Goal: Communication & Community: Answer question/provide support

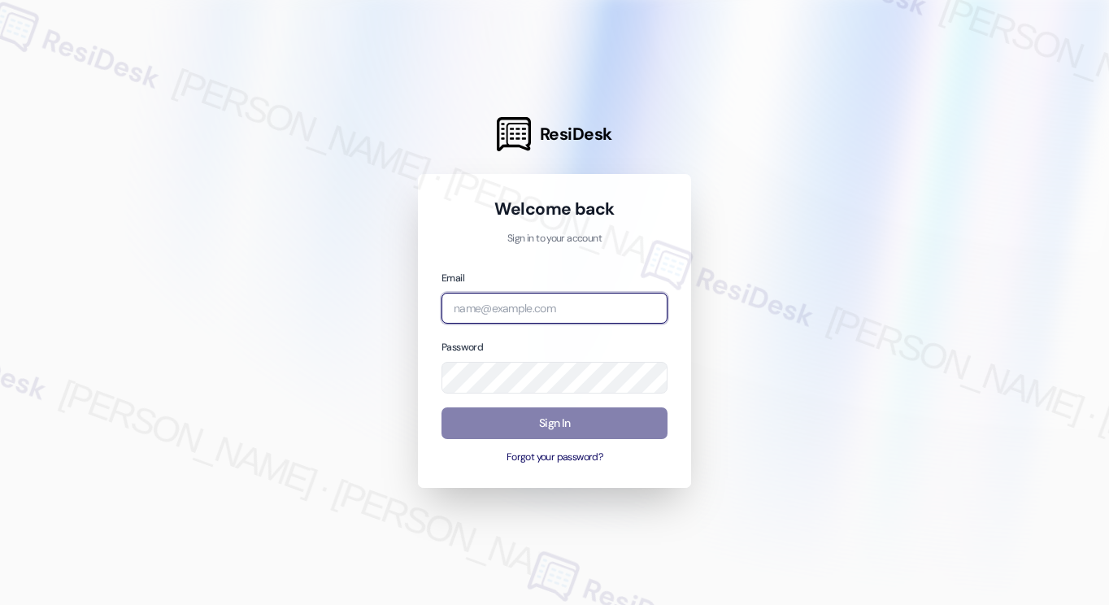
click at [495, 298] on input "email" at bounding box center [555, 309] width 226 height 32
type input "[EMAIL_ADDRESS][PERSON_NAME][PERSON_NAME][DOMAIN_NAME]"
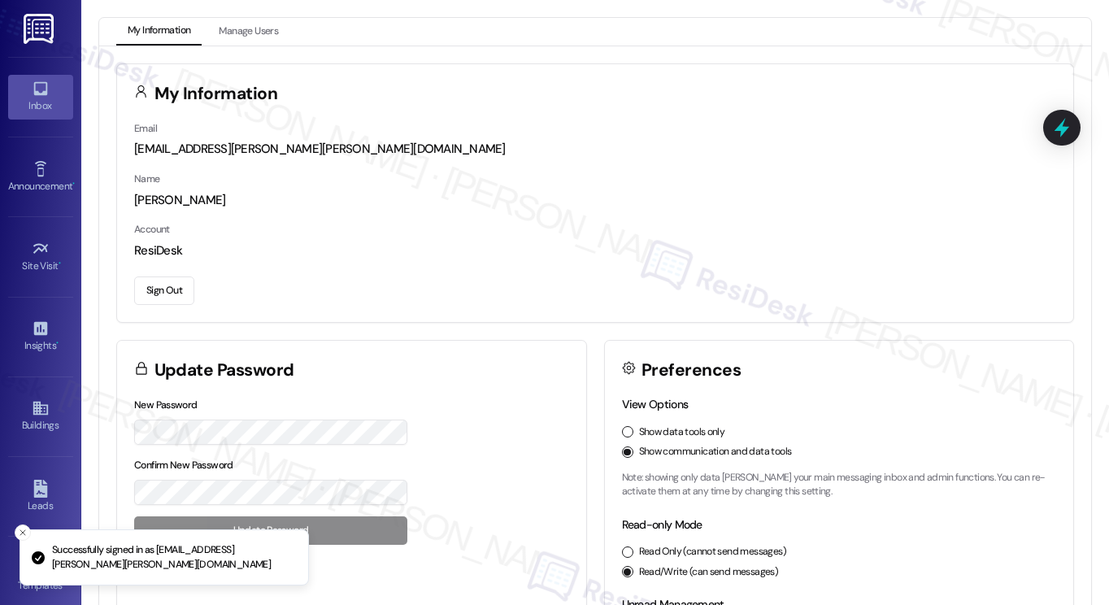
click at [26, 84] on link "Inbox" at bounding box center [40, 97] width 65 height 44
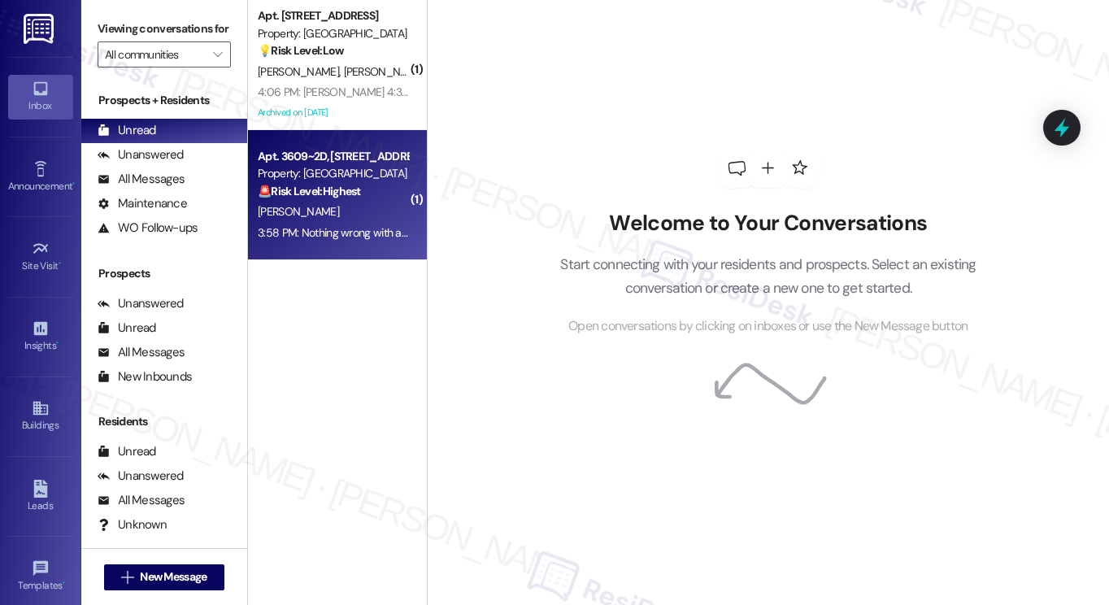
click at [333, 233] on div "3:58 PM: Nothing wrong with apartment just need more room for my family. 3:58 P…" at bounding box center [435, 232] width 355 height 15
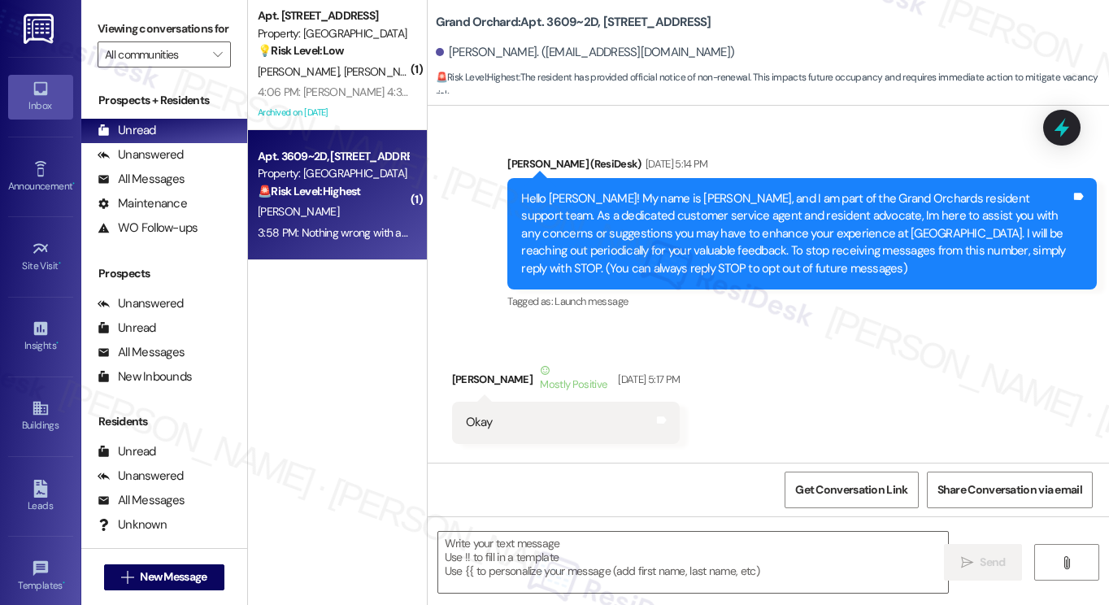
type textarea "Fetching suggested responses. Please feel free to read through the conversation…"
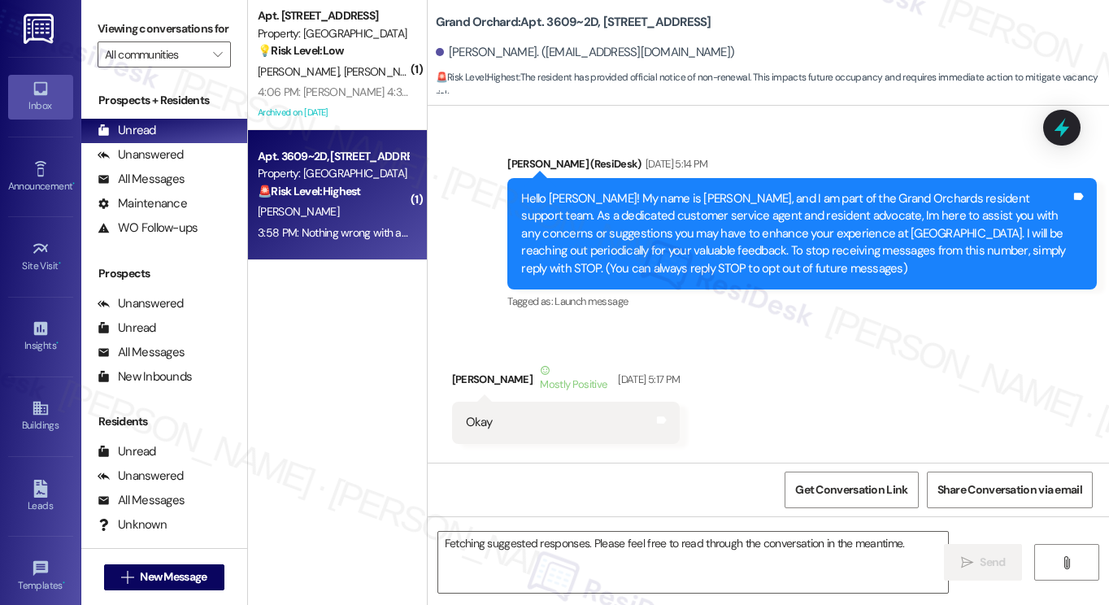
scroll to position [19915, 0]
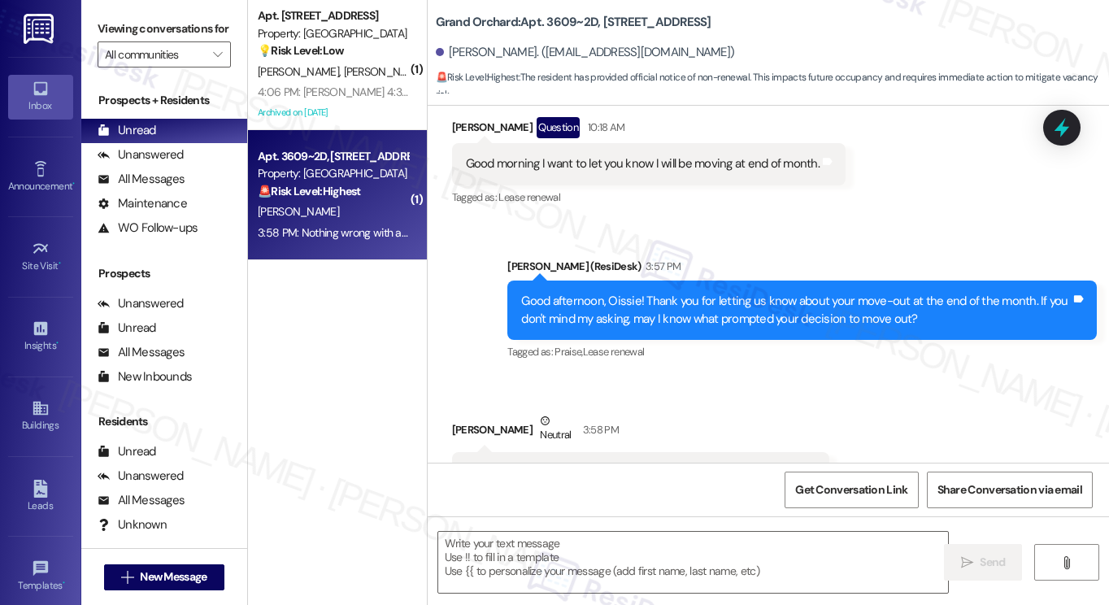
click at [629, 464] on div "Nothing wrong with apartment just need more room for my family." at bounding box center [635, 472] width 338 height 17
click at [696, 293] on div "Good afternoon, Oissie! Thank you for letting us know about your move-out at th…" at bounding box center [796, 310] width 550 height 35
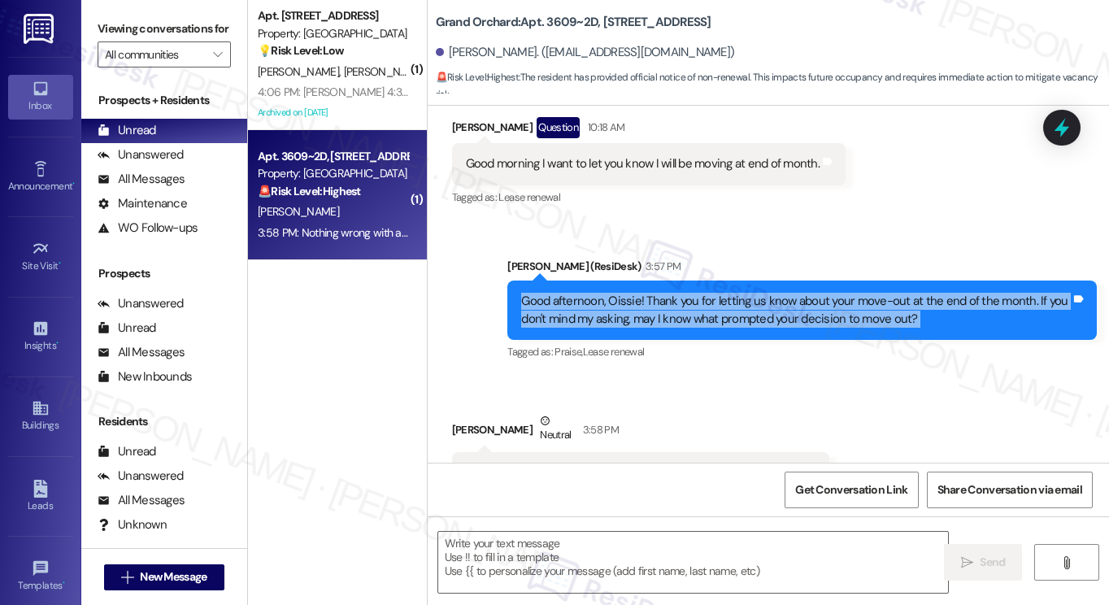
click at [696, 293] on div "Good afternoon, Oissie! Thank you for letting us know about your move-out at th…" at bounding box center [796, 310] width 550 height 35
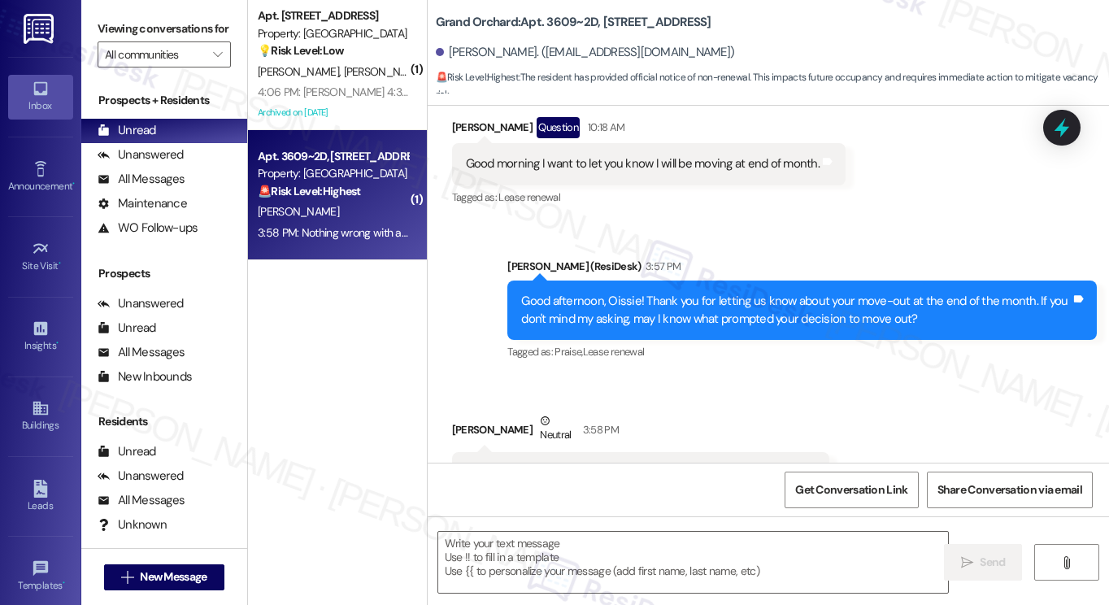
click at [661, 464] on div "Nothing wrong with apartment just need more room for my family." at bounding box center [635, 472] width 338 height 17
click at [680, 281] on div "Good afternoon, Oissie! Thank you for letting us know about your move-out at th…" at bounding box center [802, 310] width 590 height 59
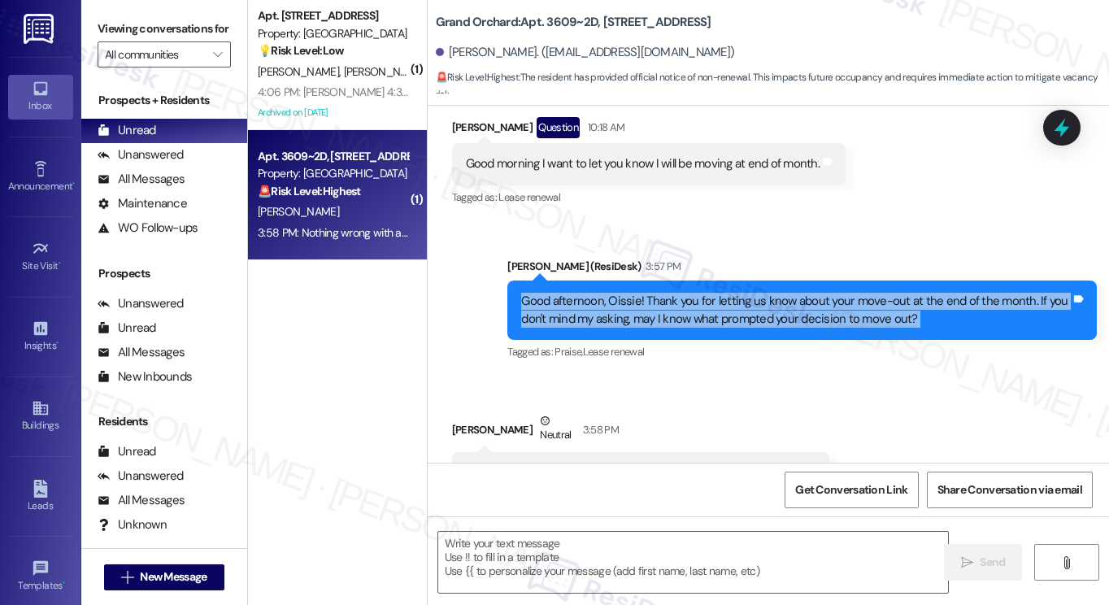
click at [680, 281] on div "Good afternoon, Oissie! Thank you for letting us know about your move-out at th…" at bounding box center [802, 310] width 590 height 59
copy div "Good afternoon, Oissie! Thank you for letting us know about your move-out at th…"
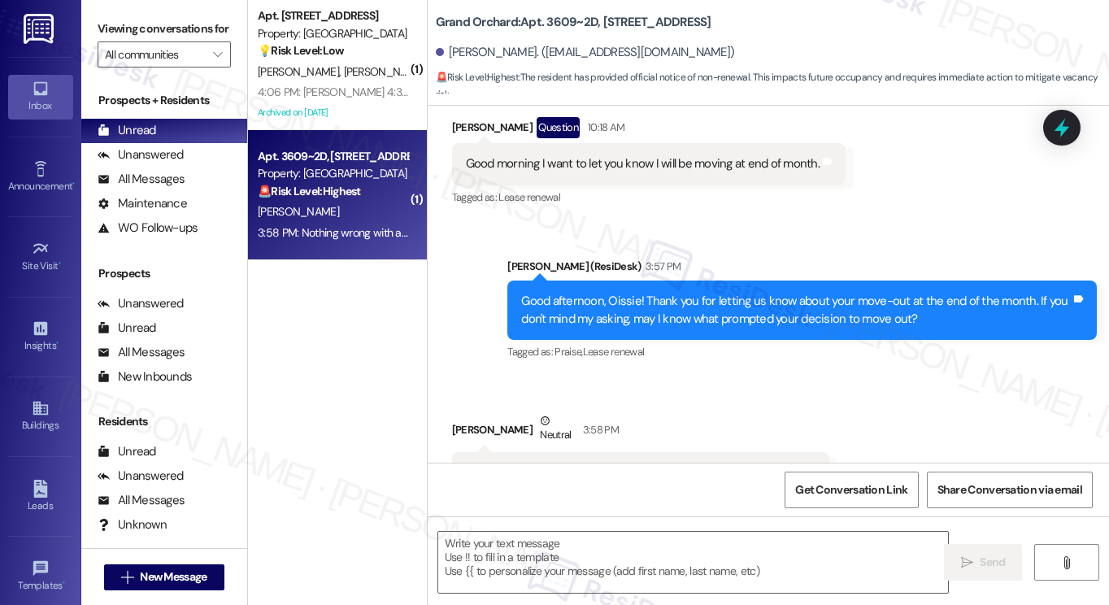
click at [760, 100] on div "Grand Orchard: Apt. 3609~2D, 3605 Orchard Dr [PERSON_NAME]. ([EMAIL_ADDRESS][DO…" at bounding box center [769, 53] width 682 height 106
